Goal: Register for event/course

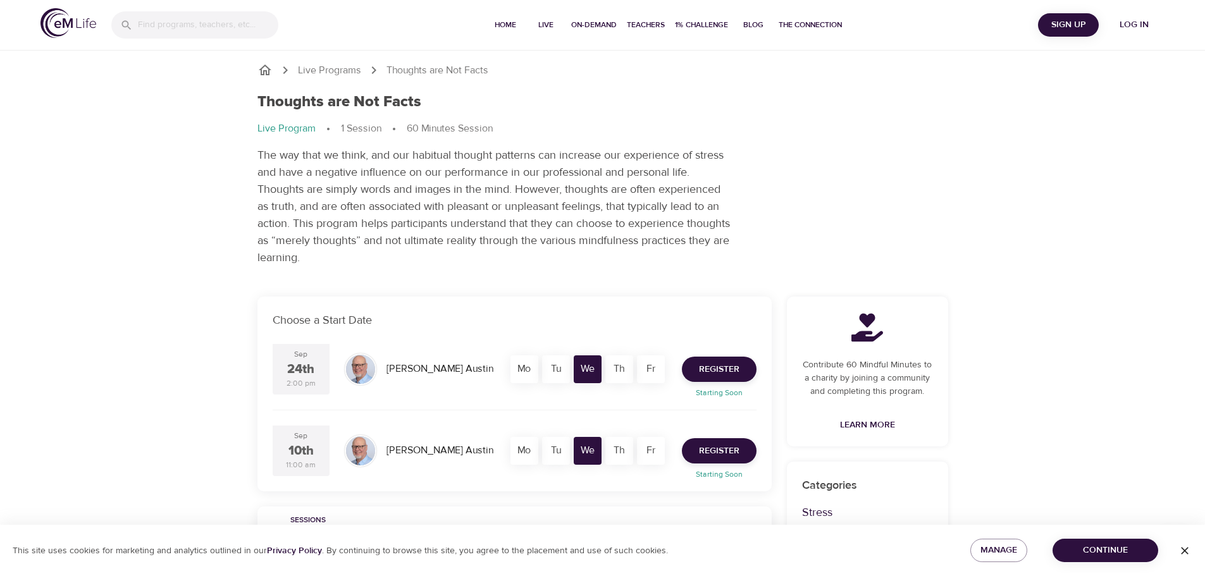
click at [171, 324] on div "Live Programs Thoughts are Not Facts Thoughts are Not Facts Live Program 1 Sess…" at bounding box center [602, 538] width 1205 height 1076
click at [713, 368] on span "Register" at bounding box center [719, 370] width 40 height 16
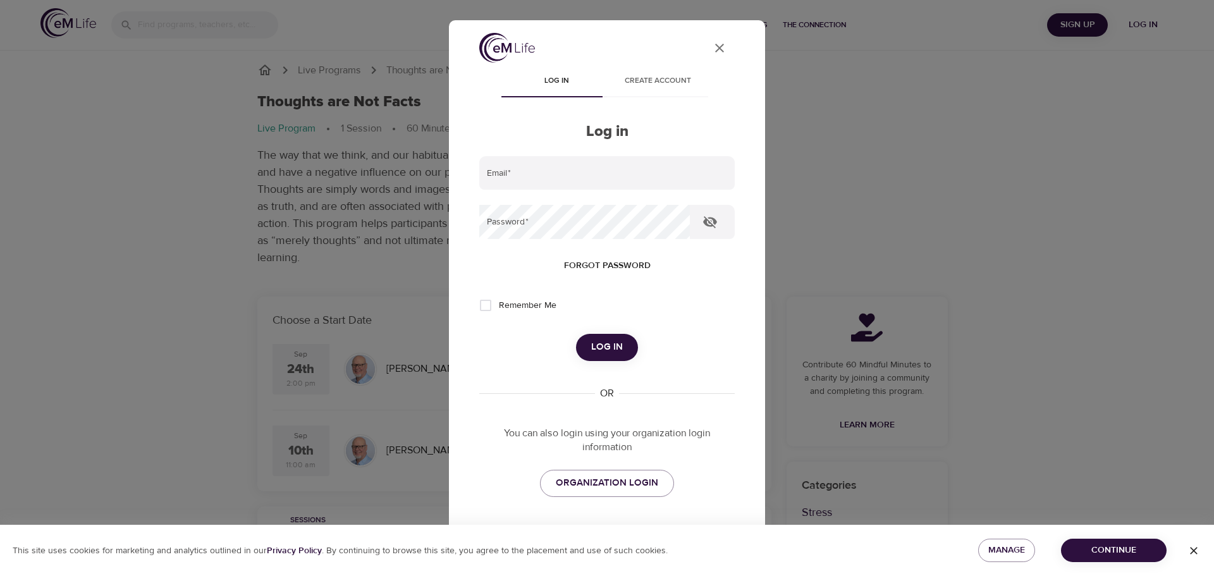
type input "[EMAIL_ADDRESS][DOMAIN_NAME]"
click at [607, 342] on span "Log in" at bounding box center [607, 347] width 32 height 16
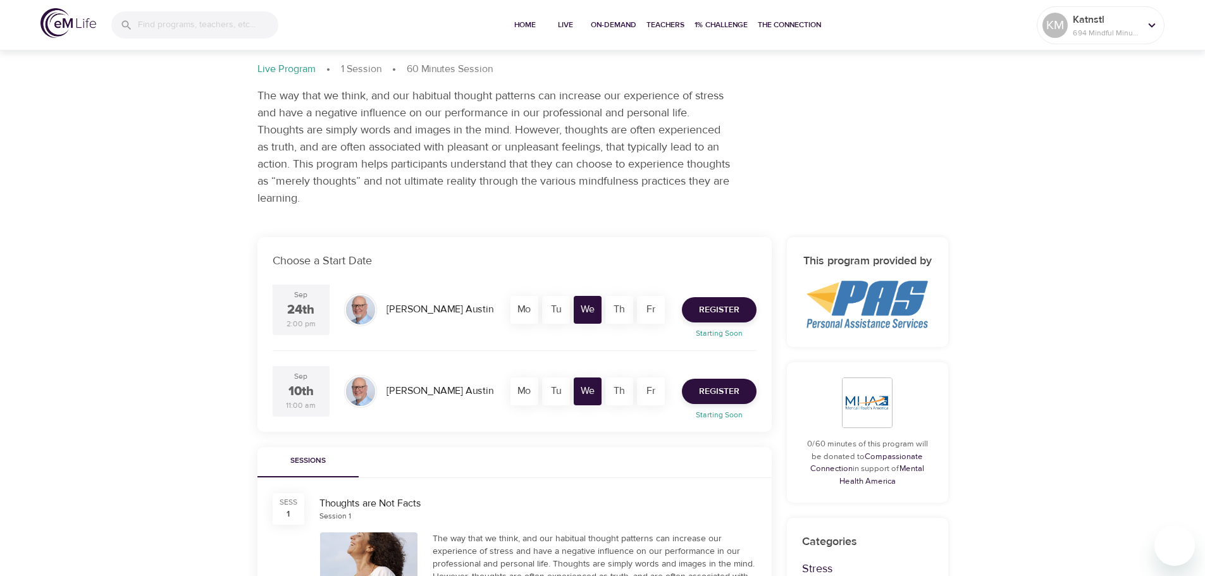
scroll to position [126, 0]
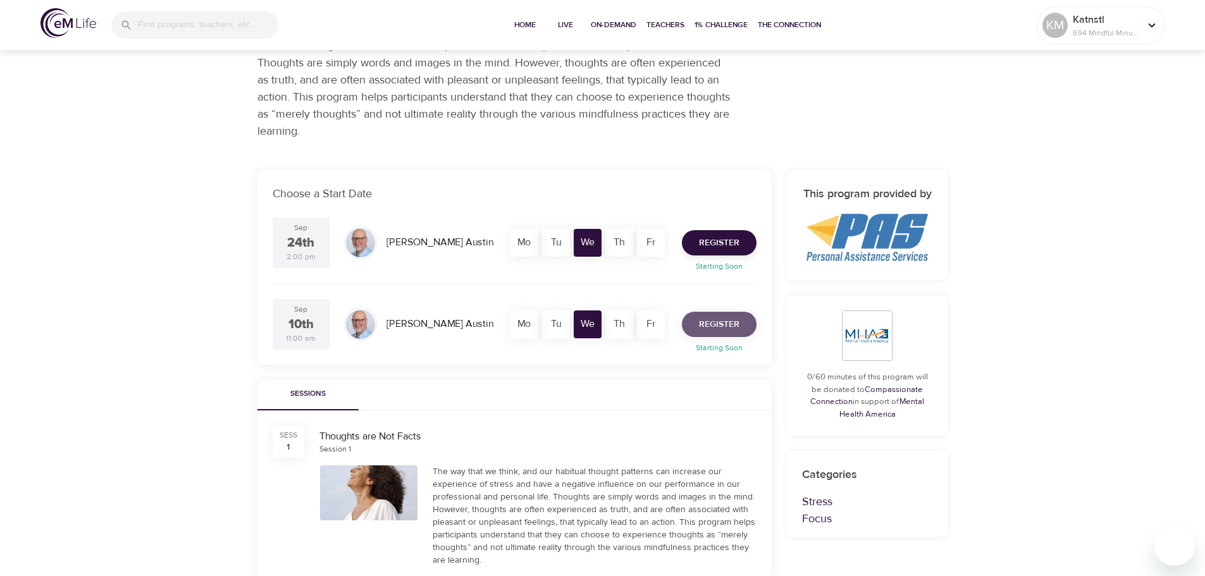
click at [706, 324] on span "Register" at bounding box center [719, 325] width 40 height 16
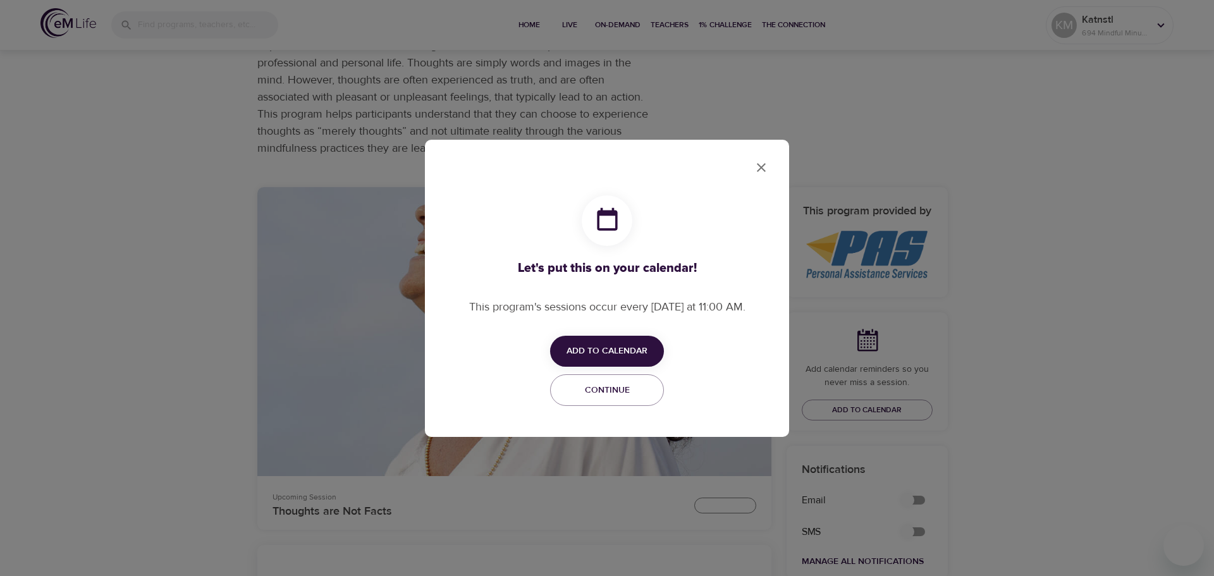
checkbox input "true"
click at [590, 348] on span "Add to Calendar" at bounding box center [607, 351] width 81 height 16
click at [752, 164] on div at bounding box center [607, 288] width 1214 height 576
click at [757, 166] on icon "close" at bounding box center [761, 167] width 15 height 15
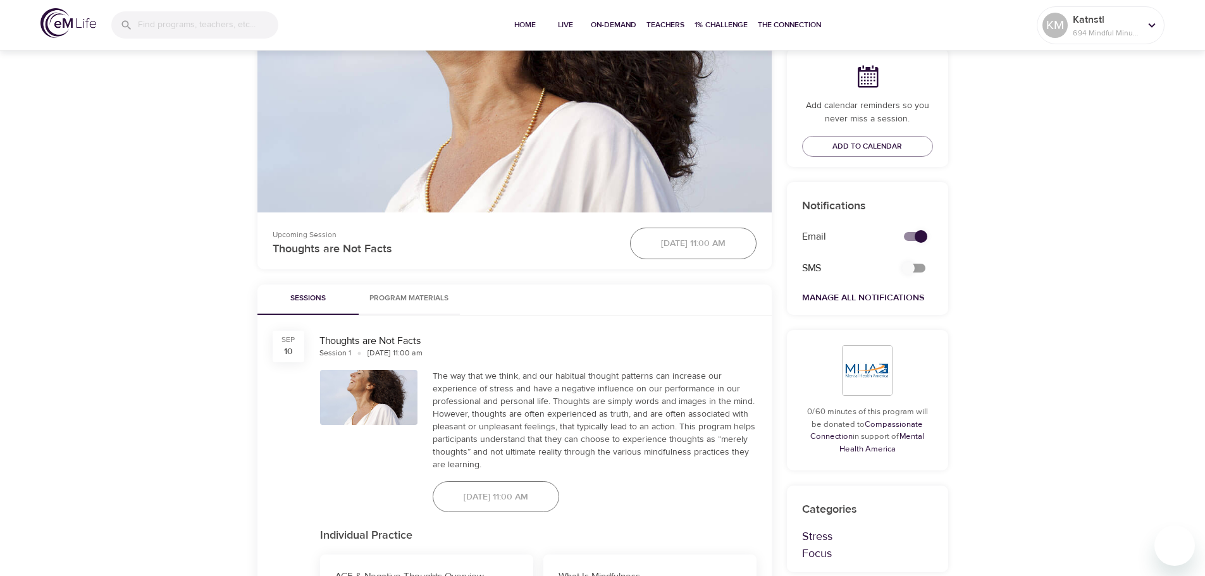
scroll to position [443, 0]
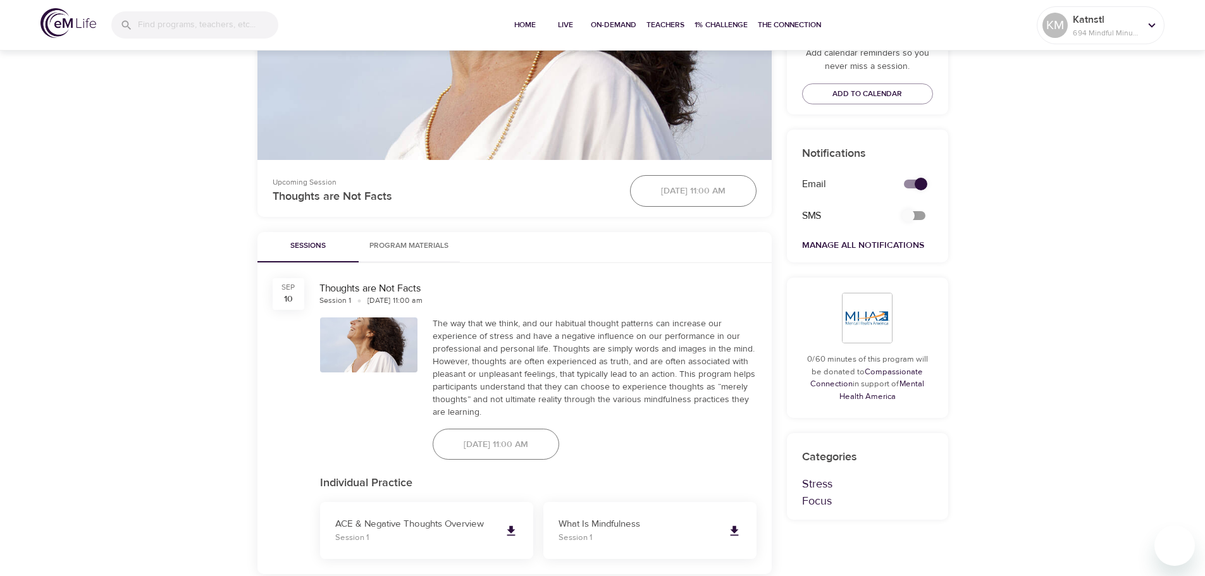
click at [540, 445] on div "[DATE] 11:00 am" at bounding box center [496, 444] width 142 height 47
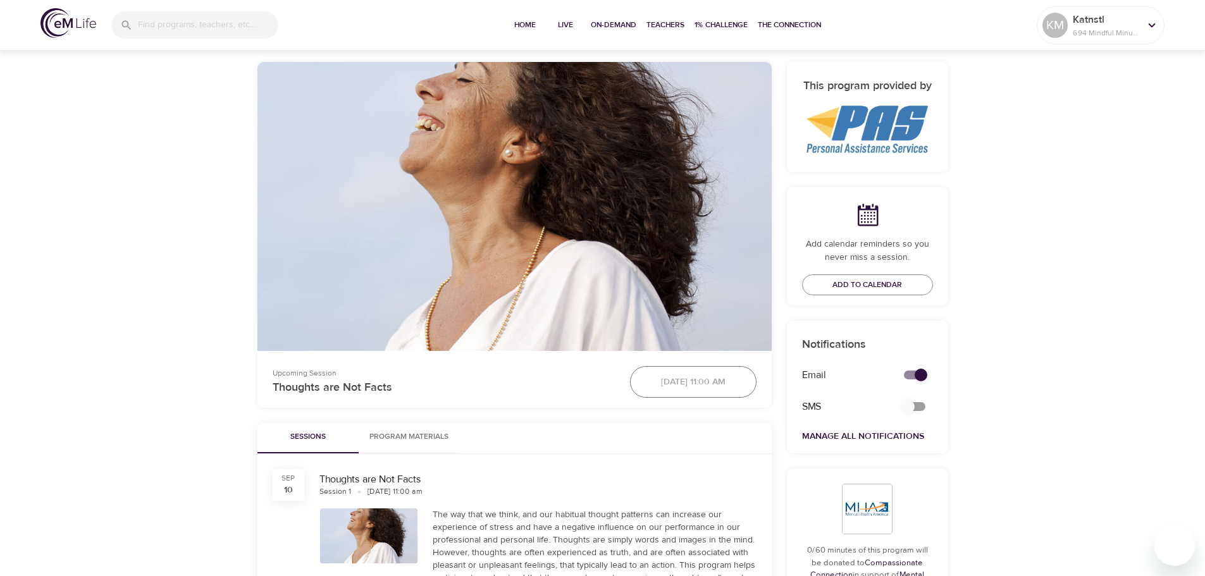
scroll to position [253, 0]
click at [670, 379] on div "[DATE] 11:00 am" at bounding box center [693, 380] width 142 height 47
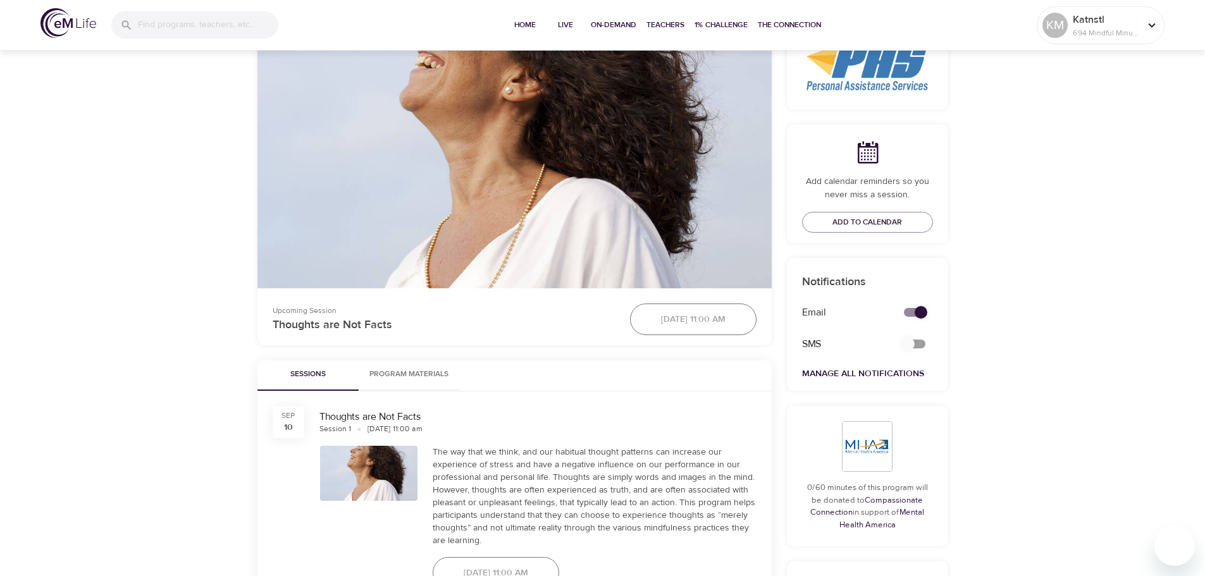
scroll to position [443, 0]
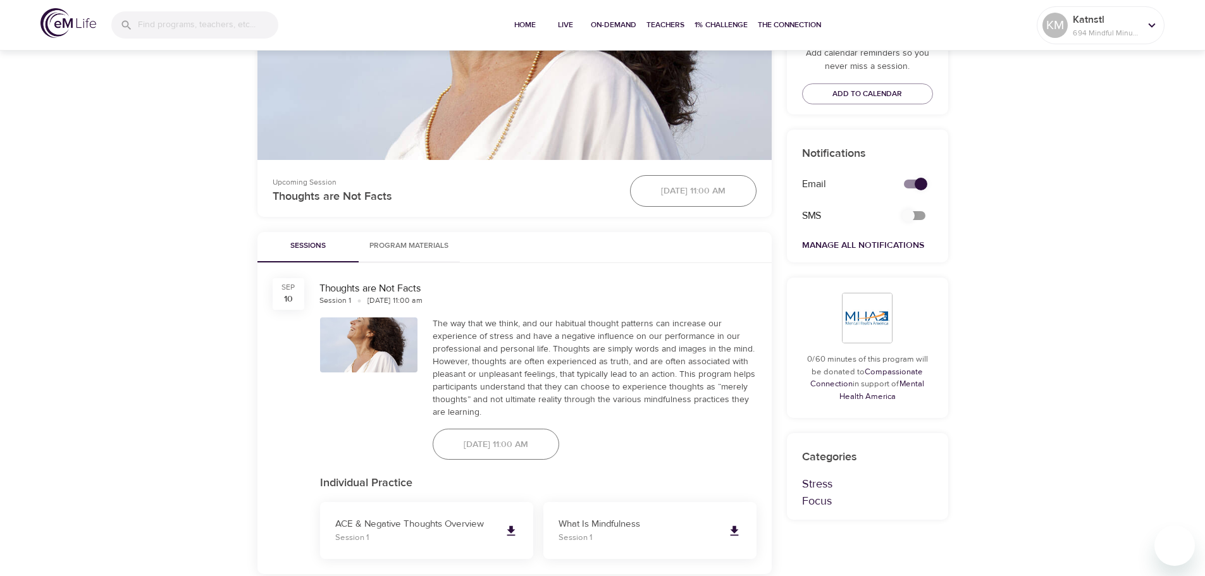
click at [567, 445] on div "[DATE] 11:00 am" at bounding box center [496, 444] width 142 height 47
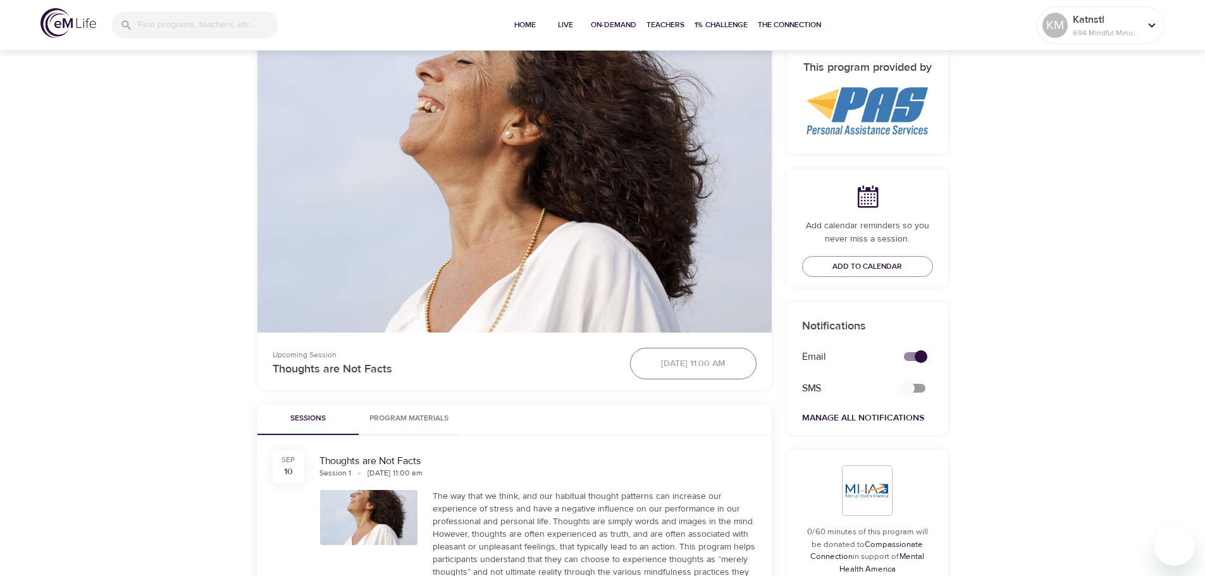
scroll to position [253, 0]
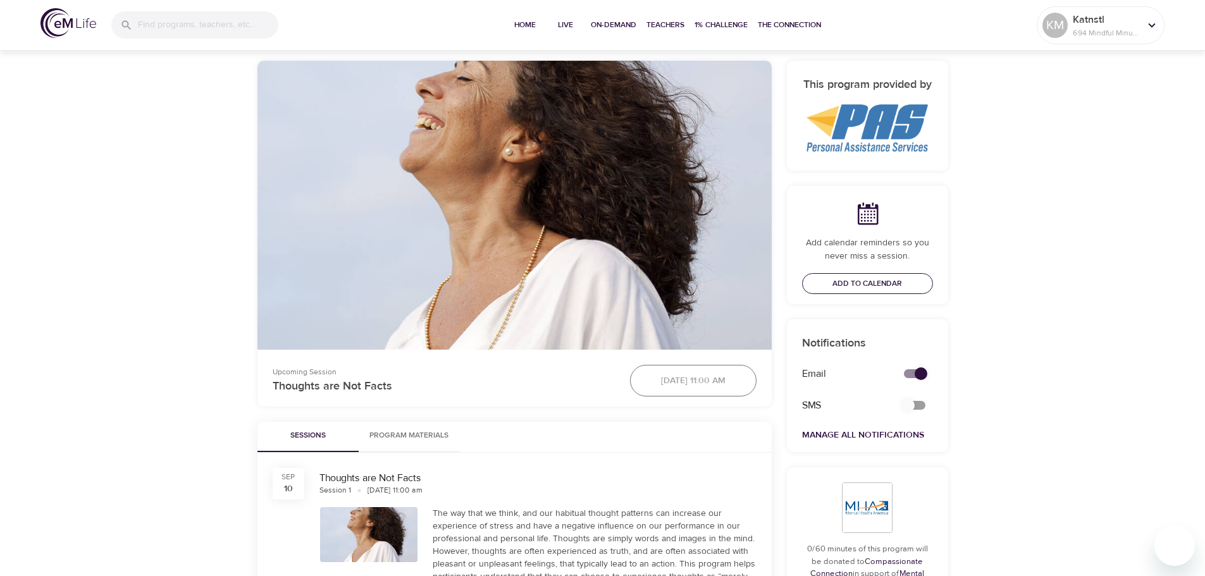
click at [882, 285] on span "Add to Calendar" at bounding box center [867, 283] width 70 height 13
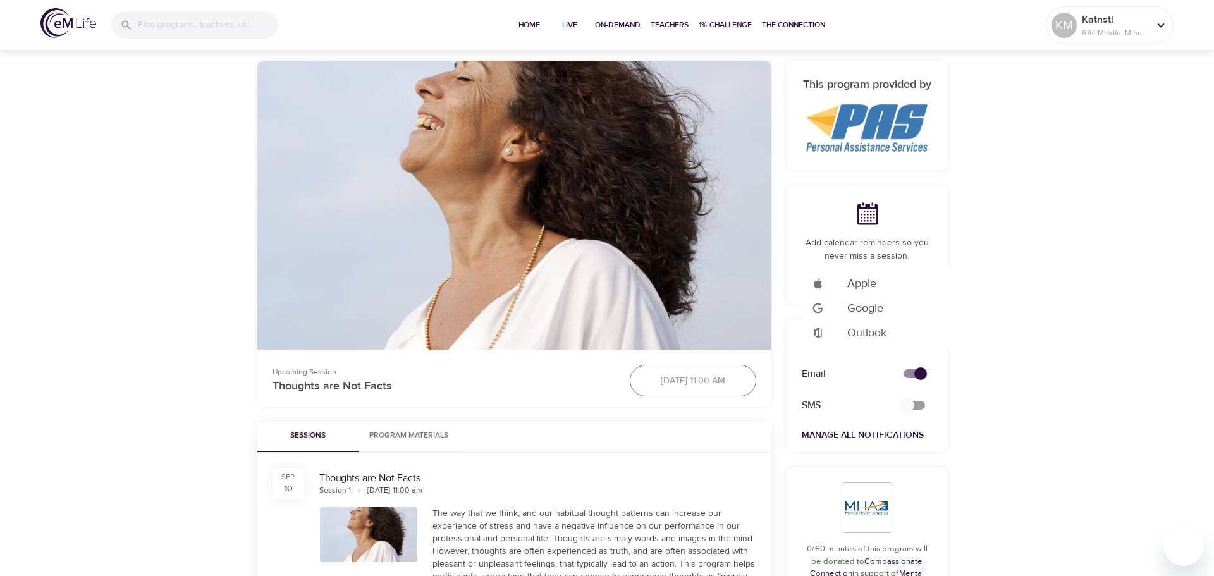
click at [852, 333] on span "Outlook" at bounding box center [867, 332] width 39 height 17
click at [516, 25] on div at bounding box center [607, 288] width 1214 height 576
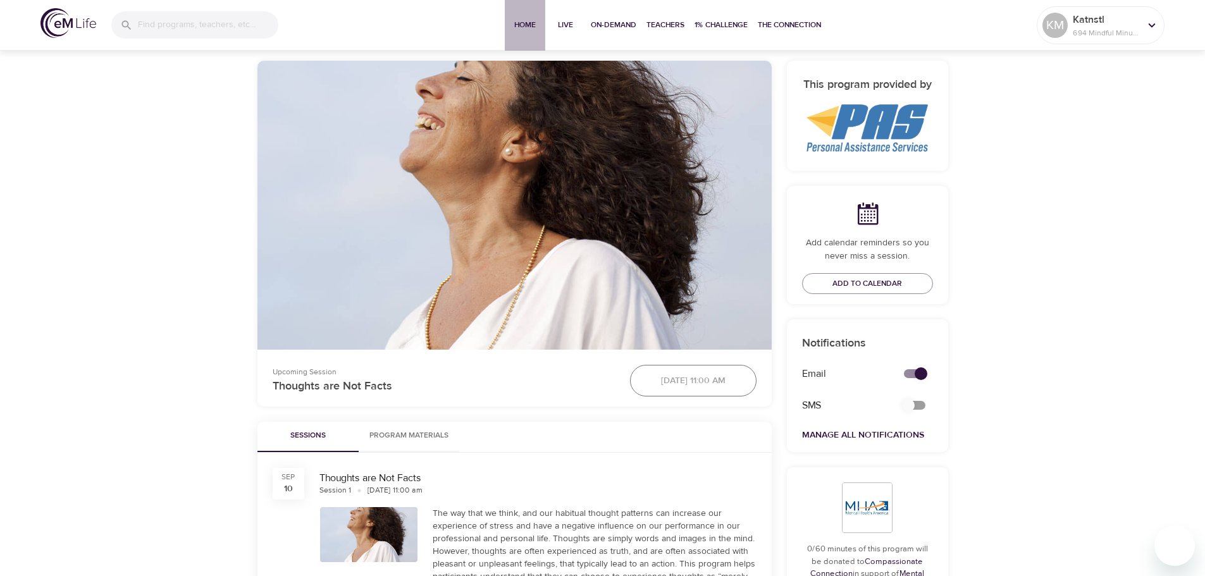
click at [516, 25] on span "Home" at bounding box center [525, 24] width 30 height 13
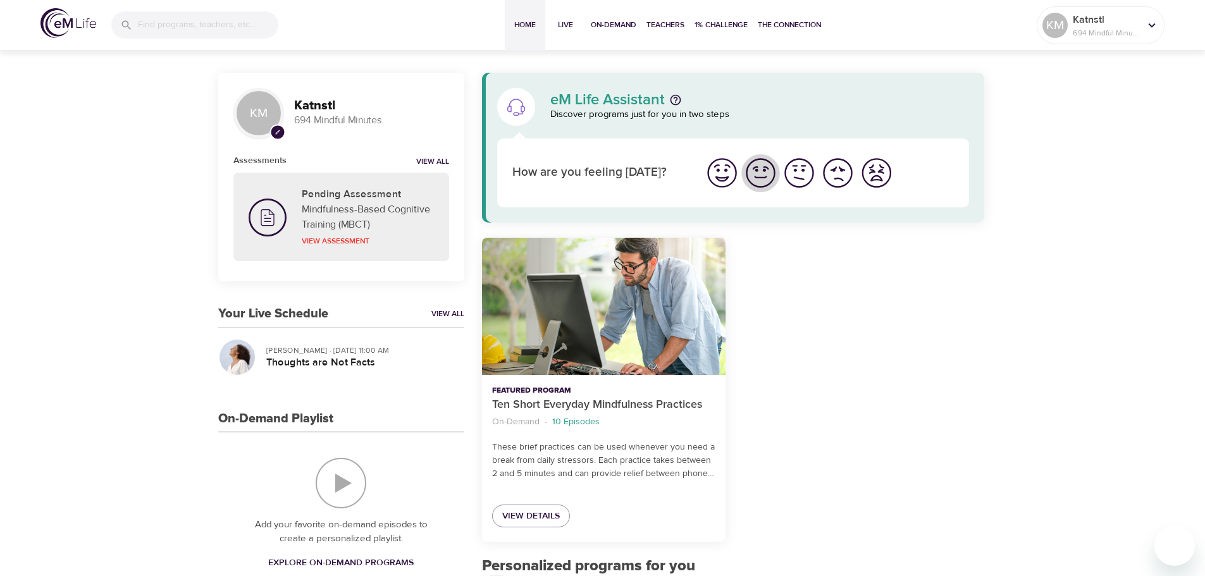
click at [751, 173] on img "I'm feeling good" at bounding box center [760, 173] width 35 height 35
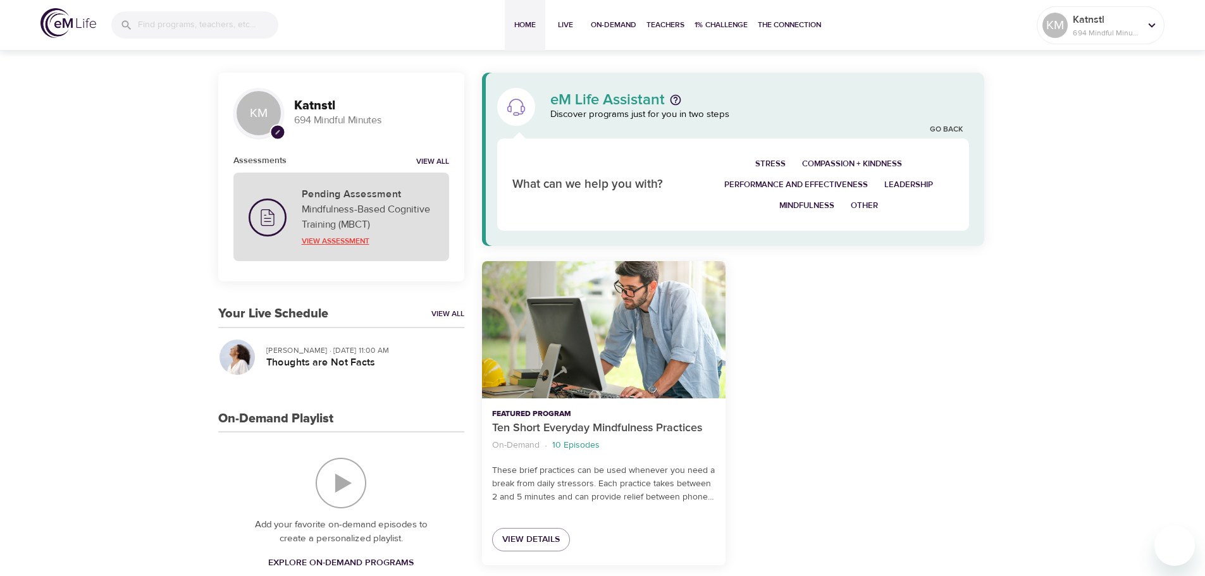
click at [319, 235] on p "View Assessment" at bounding box center [368, 240] width 132 height 11
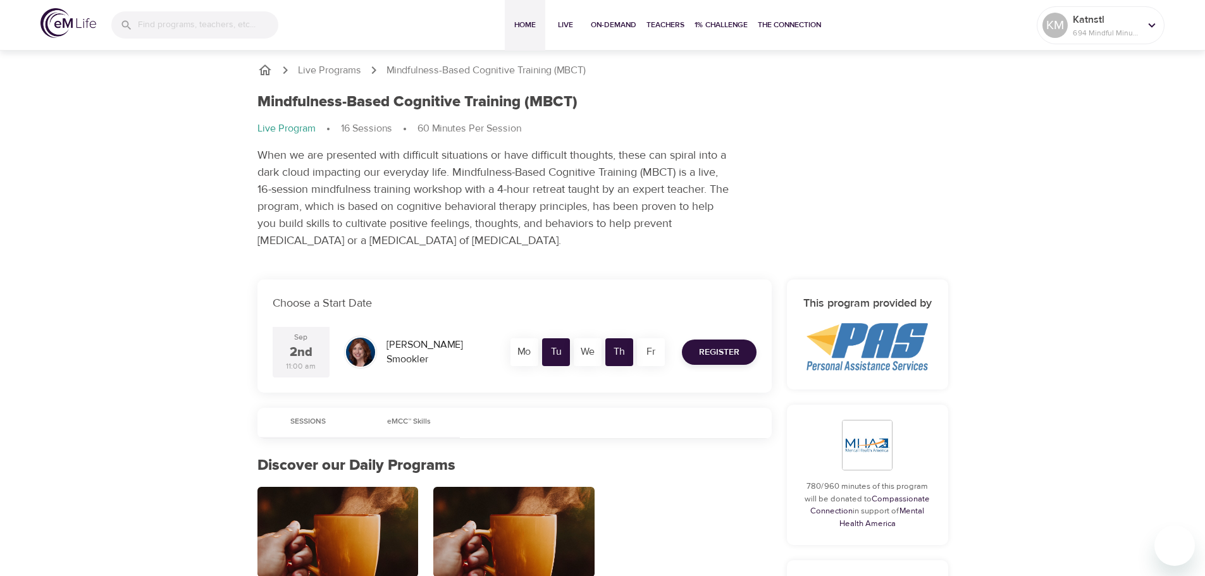
click at [514, 28] on span "Home" at bounding box center [525, 24] width 30 height 13
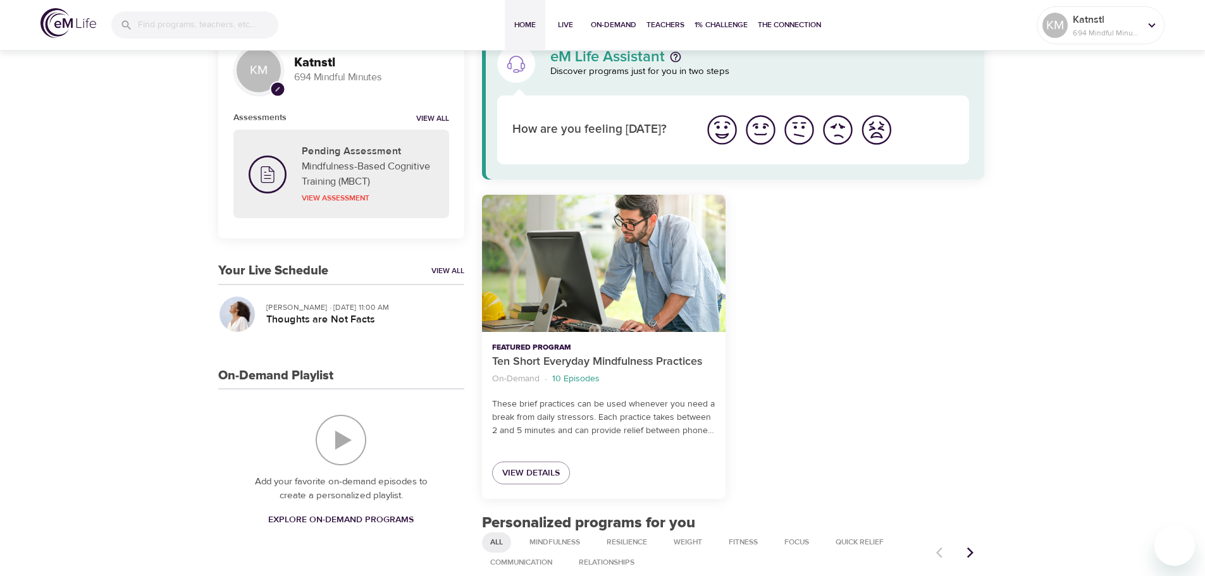
scroll to position [190, 0]
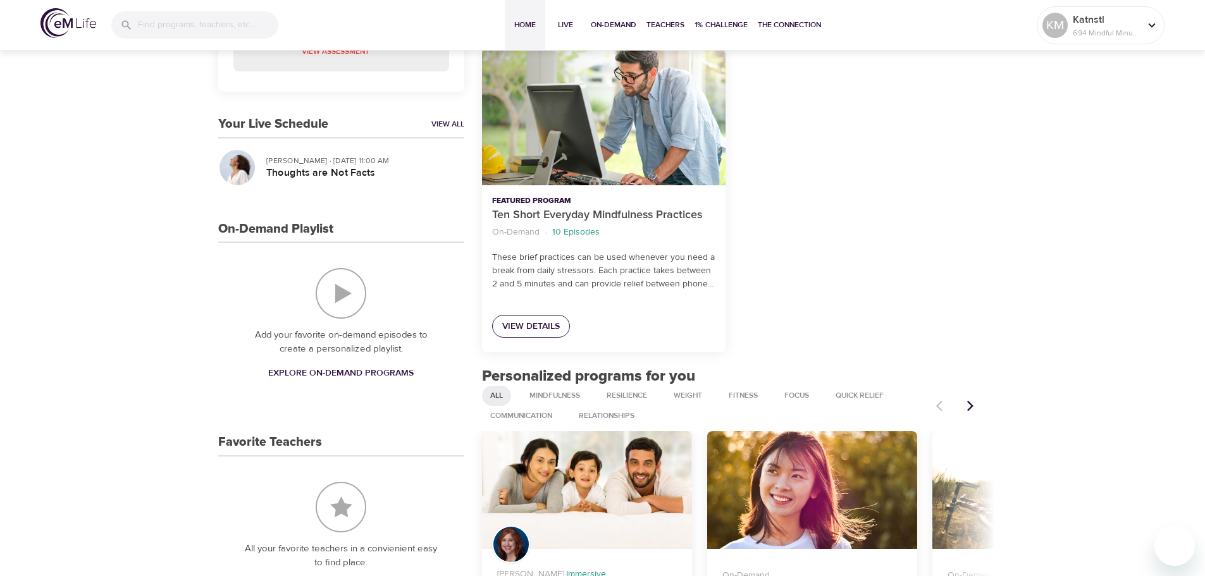
click at [507, 328] on span "View Details" at bounding box center [531, 327] width 58 height 16
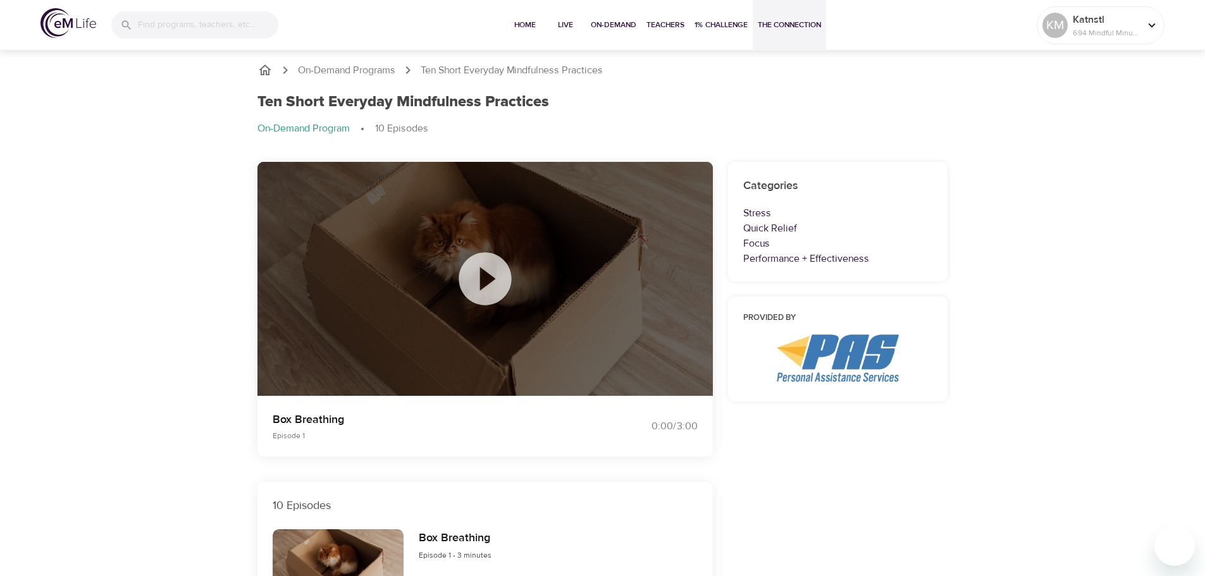
click at [775, 25] on span "The Connection" at bounding box center [789, 24] width 63 height 13
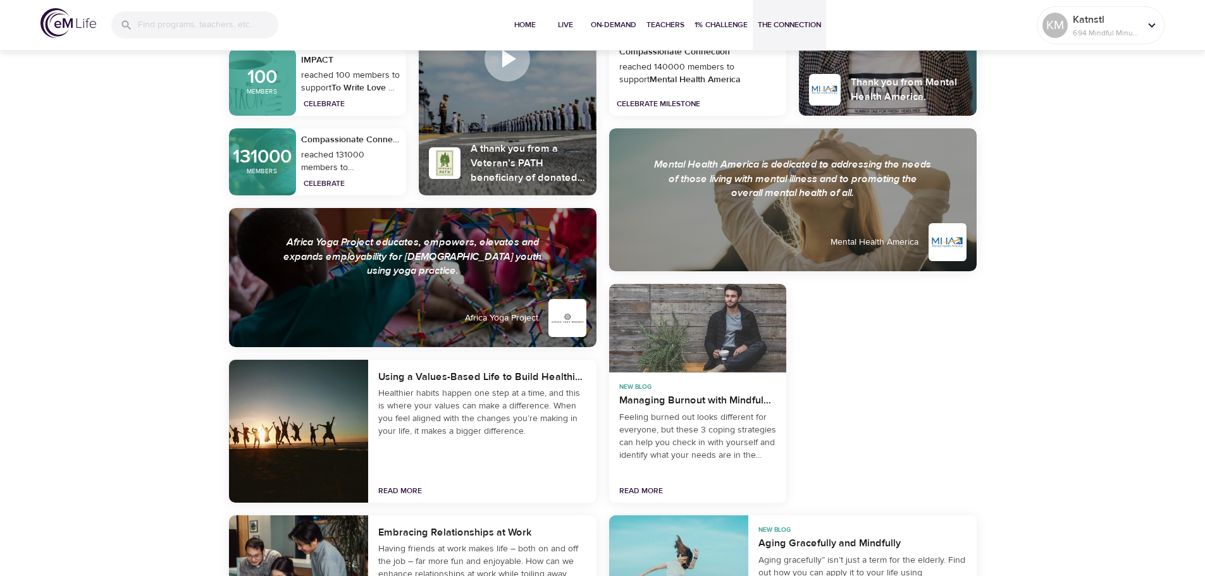
scroll to position [1644, 0]
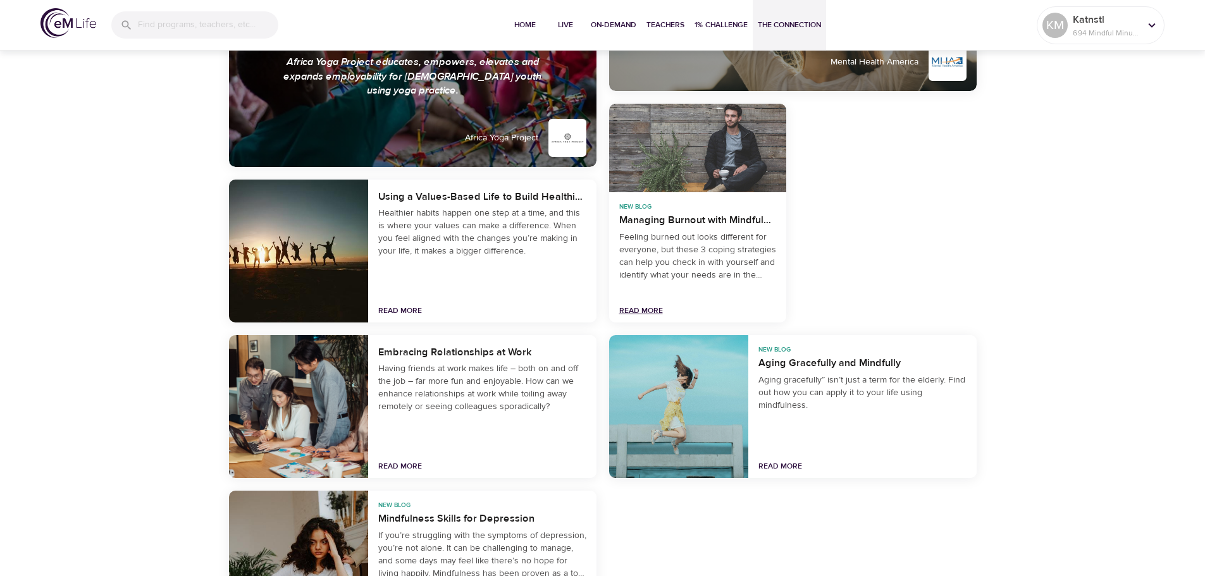
click at [627, 307] on link "Read More" at bounding box center [641, 310] width 44 height 10
